Goal: Task Accomplishment & Management: Manage account settings

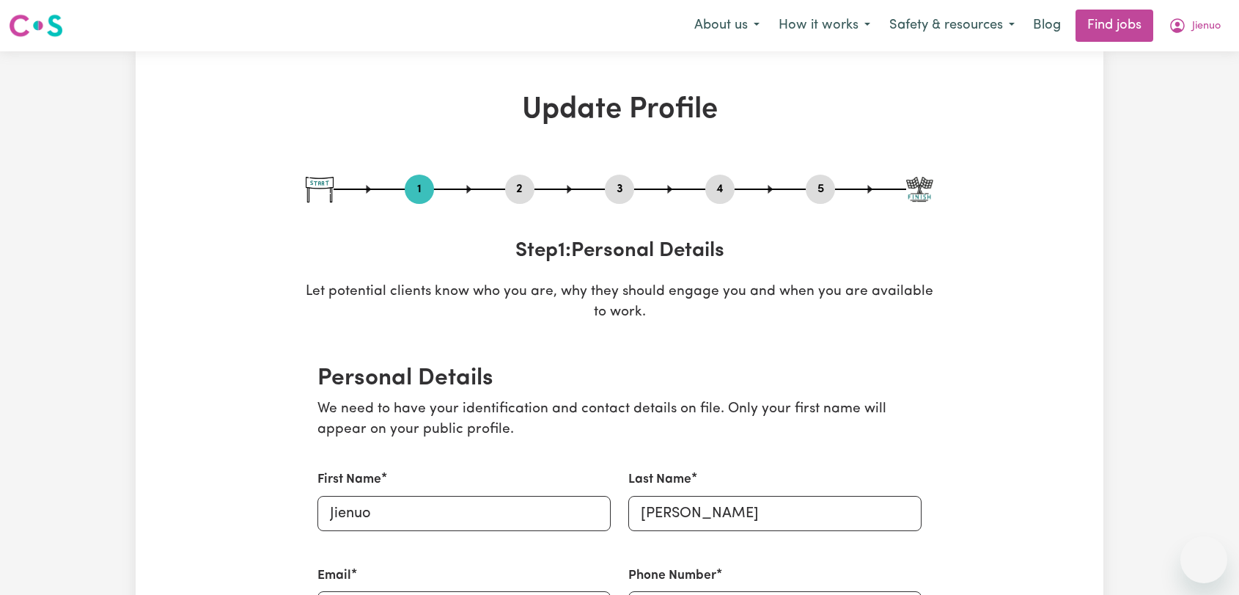
select select "[DEMOGRAPHIC_DATA]"
select select "[DEMOGRAPHIC_DATA] Citizen"
select select "Studying a healthcare related degree or qualification"
select select "55"
select select "68"
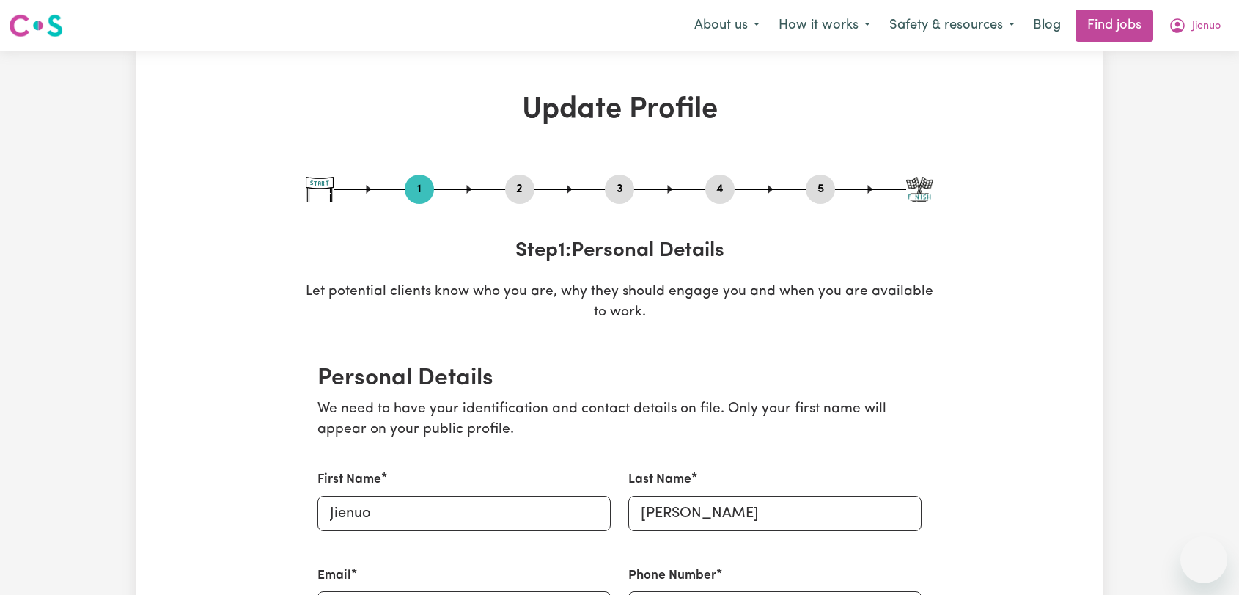
select select "82"
select select "110"
click at [1188, 25] on button "Jienuo" at bounding box center [1194, 25] width 71 height 31
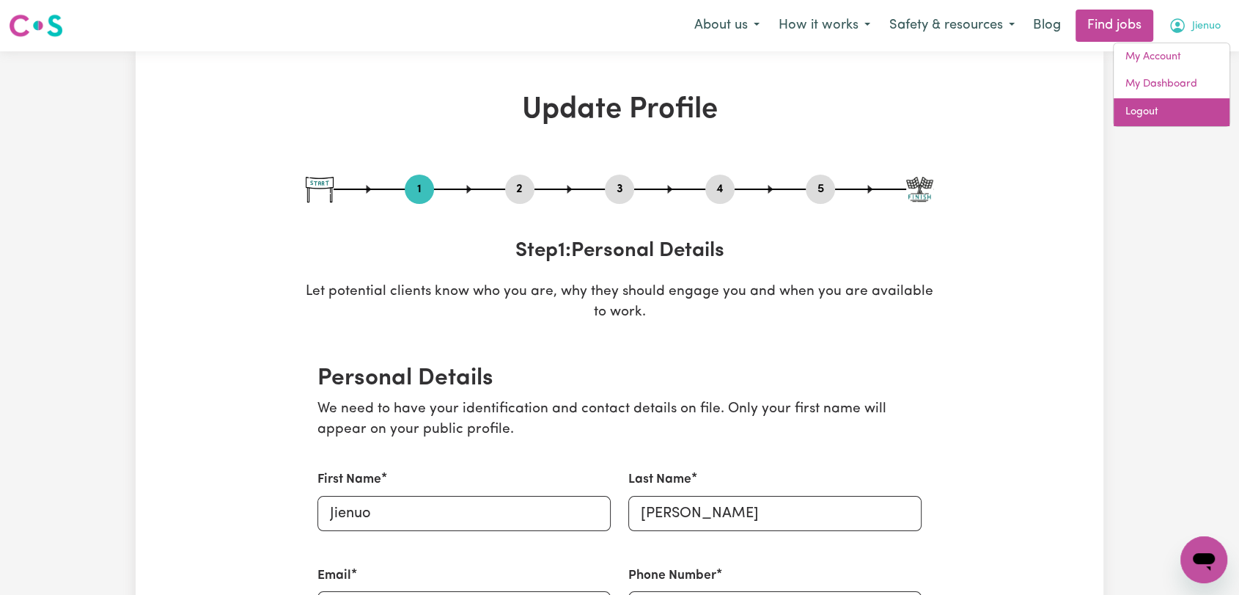
click at [1180, 115] on link "Logout" at bounding box center [1172, 112] width 116 height 28
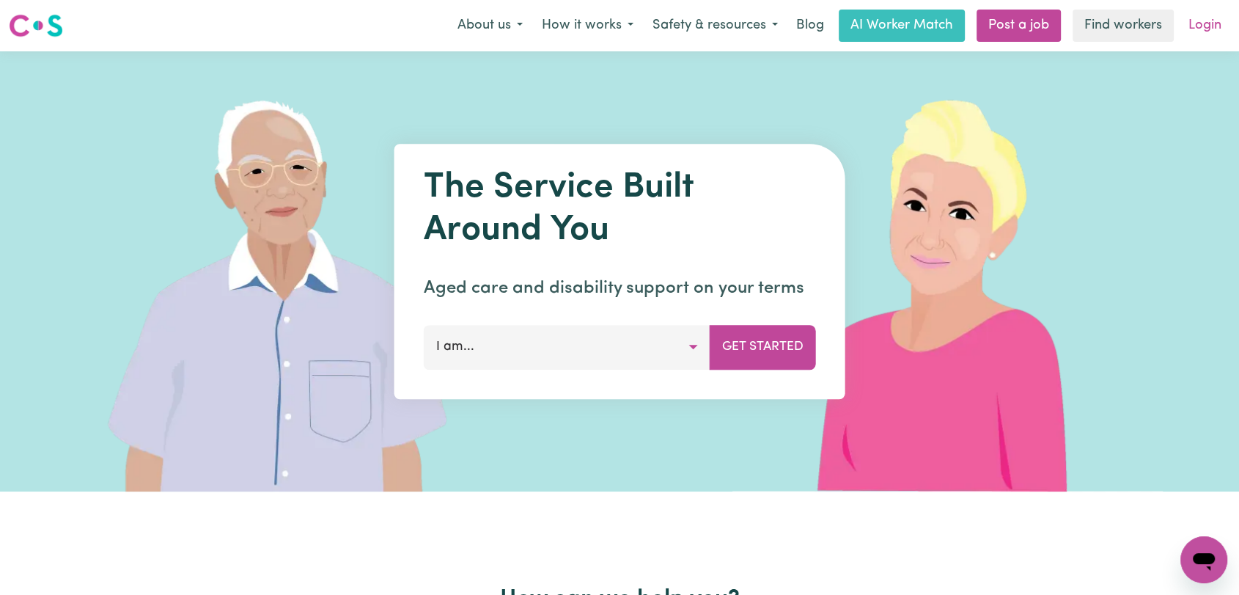
click at [1210, 34] on link "Login" at bounding box center [1205, 26] width 51 height 32
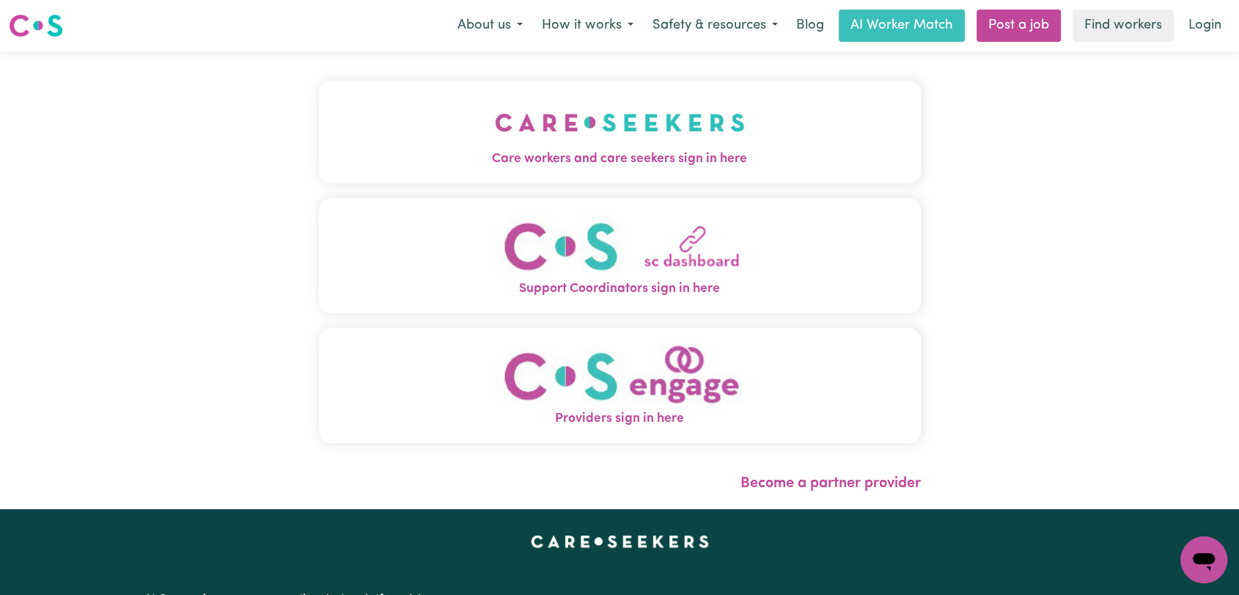
click at [377, 137] on button "Care workers and care seekers sign in here" at bounding box center [620, 132] width 602 height 103
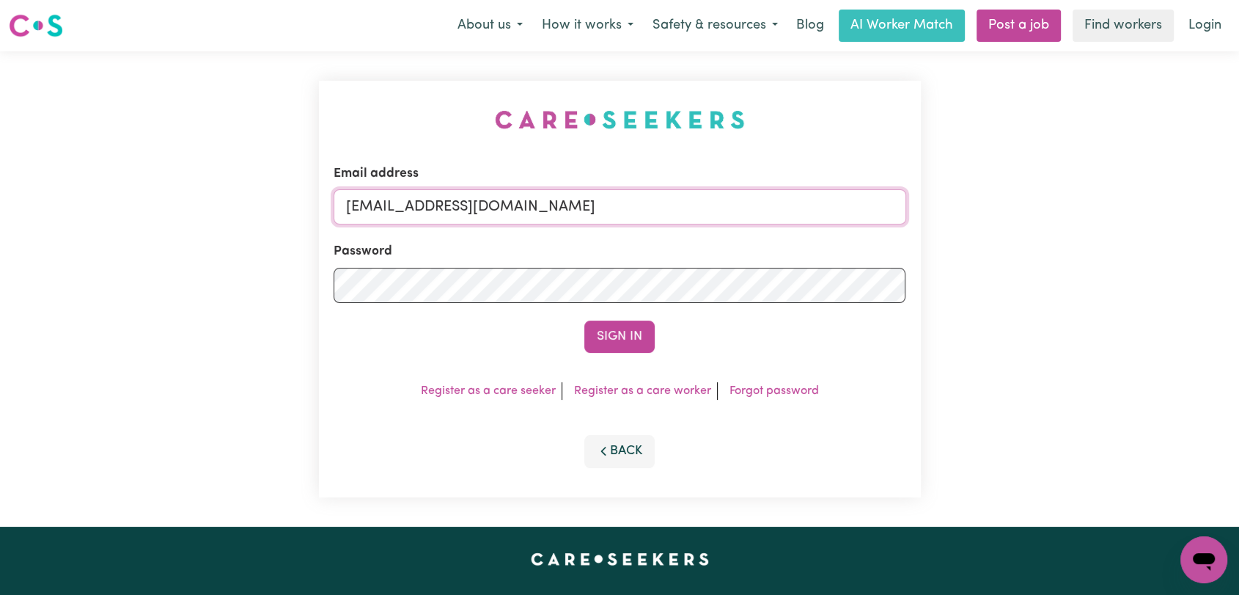
click at [633, 207] on input "[EMAIL_ADDRESS][DOMAIN_NAME]" at bounding box center [620, 206] width 573 height 35
drag, startPoint x: 422, startPoint y: 207, endPoint x: 704, endPoint y: 218, distance: 281.8
click at [704, 218] on input "Superuser~[EMAIL_ADDRESS][DOMAIN_NAME]" at bounding box center [620, 206] width 573 height 35
type input "Superuser~[EMAIL_ADDRESS][DOMAIN_NAME]"
click at [611, 330] on button "Sign In" at bounding box center [619, 336] width 70 height 32
